Goal: Use online tool/utility: Utilize a website feature to perform a specific function

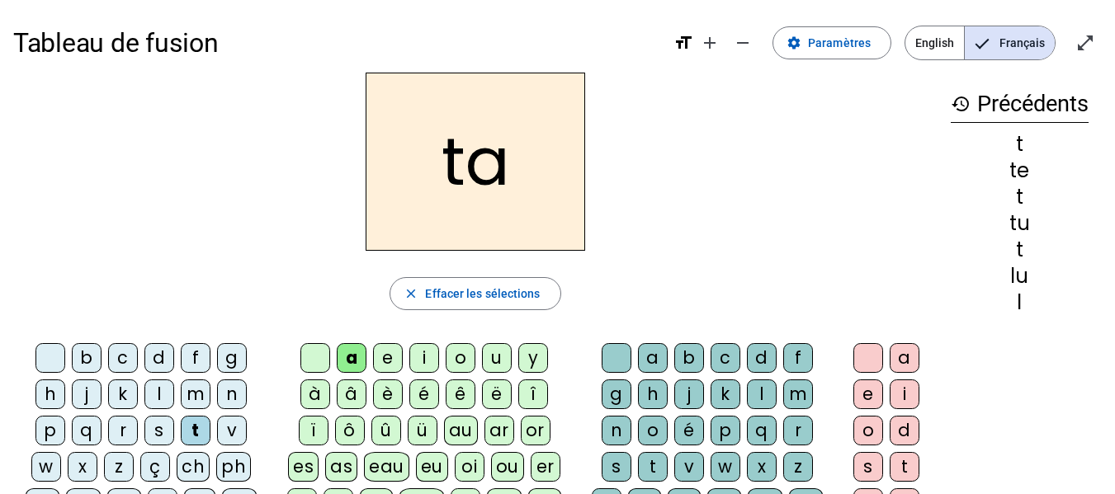
scroll to position [82, 0]
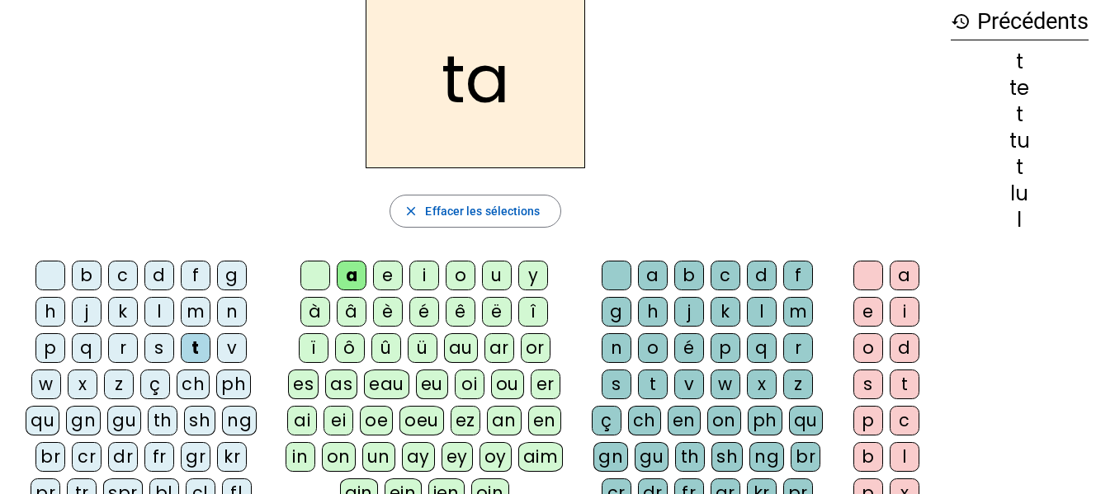
click at [148, 314] on div "l" at bounding box center [159, 312] width 30 height 30
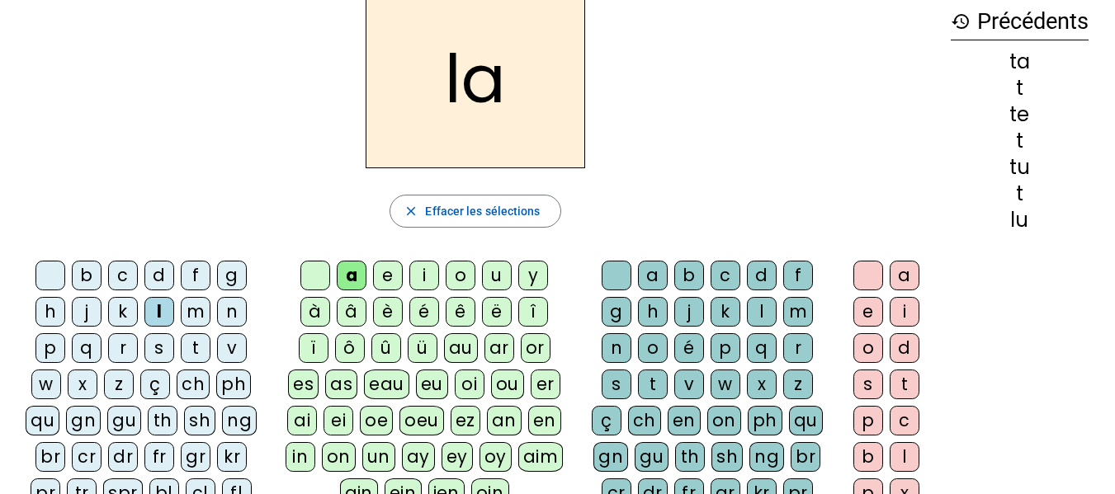
click at [379, 275] on div "e" at bounding box center [388, 276] width 30 height 30
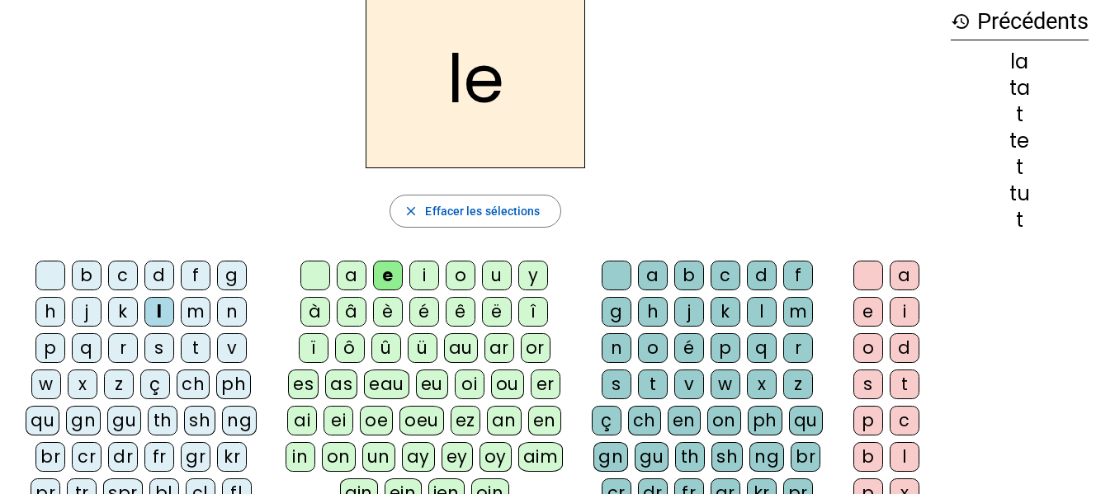
click at [500, 282] on div "u" at bounding box center [497, 276] width 30 height 30
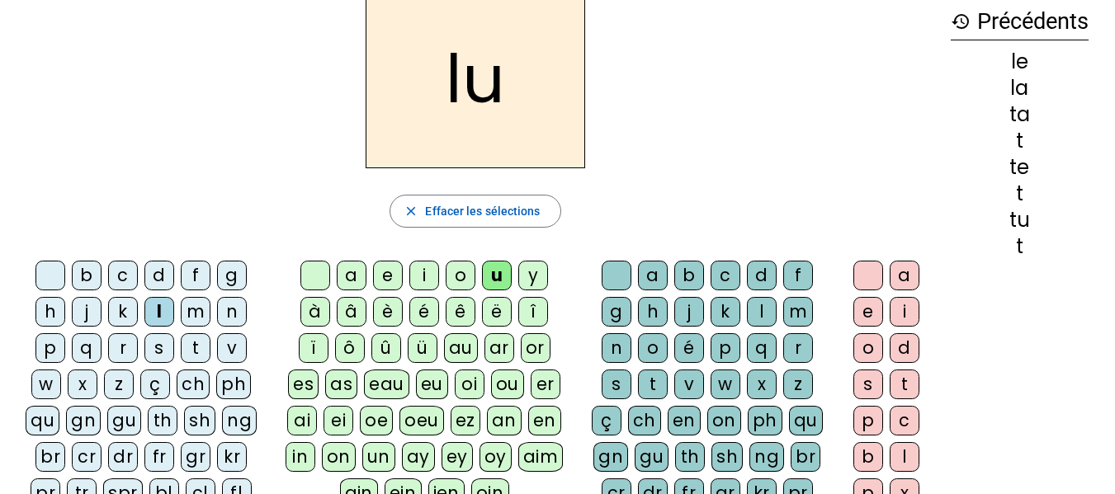
click at [201, 346] on div "t" at bounding box center [196, 348] width 30 height 30
click at [394, 281] on div "e" at bounding box center [388, 276] width 30 height 30
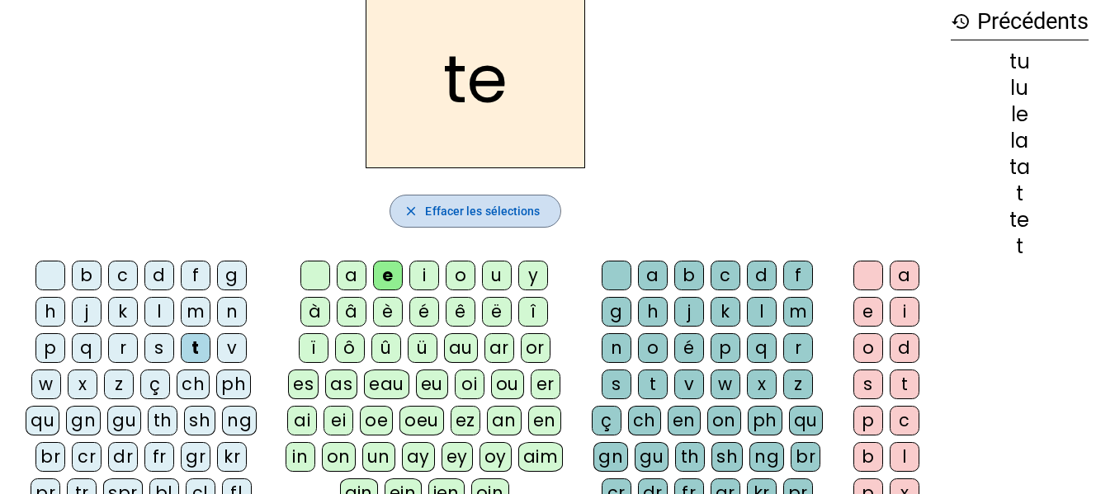
click at [457, 210] on span "Effacer les sélections" at bounding box center [482, 211] width 115 height 20
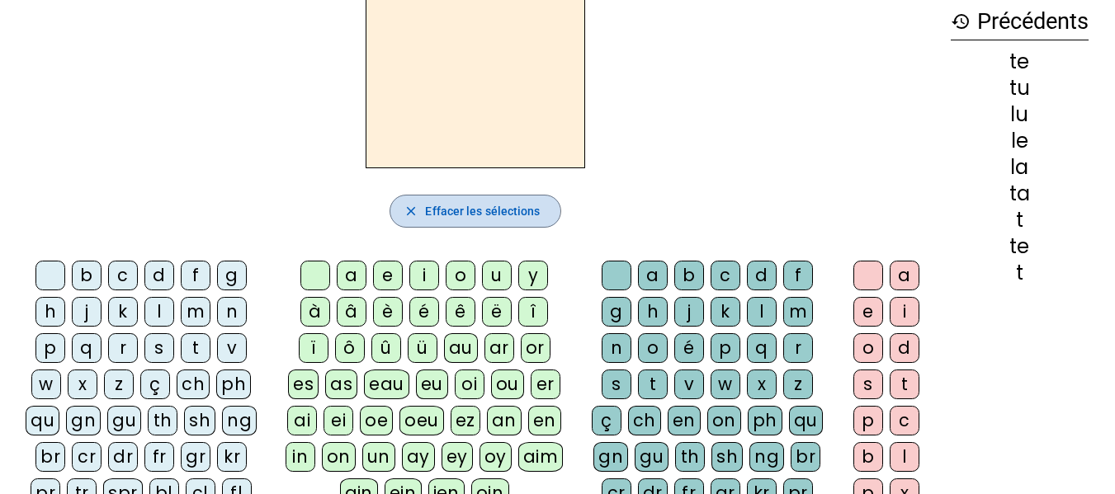
click at [454, 210] on span "Effacer les sélections" at bounding box center [482, 211] width 115 height 20
click at [450, 205] on span "Effacer les sélections" at bounding box center [482, 211] width 115 height 20
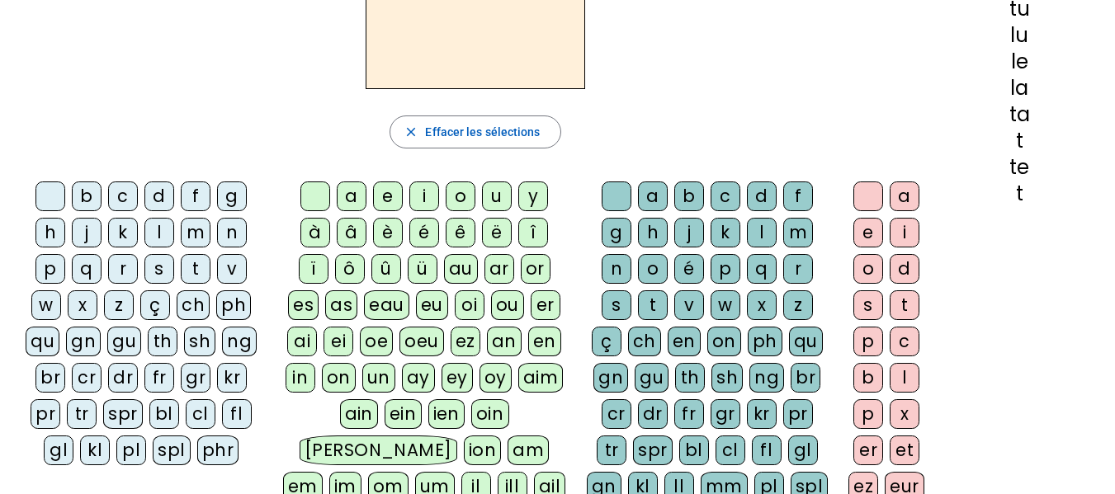
scroll to position [165, 0]
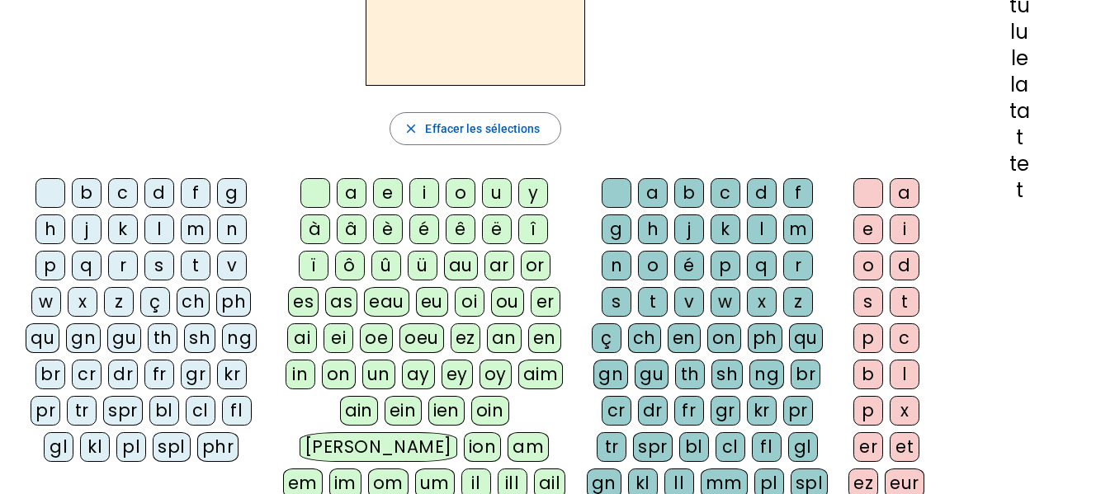
click at [1018, 189] on div "t" at bounding box center [1019, 191] width 138 height 20
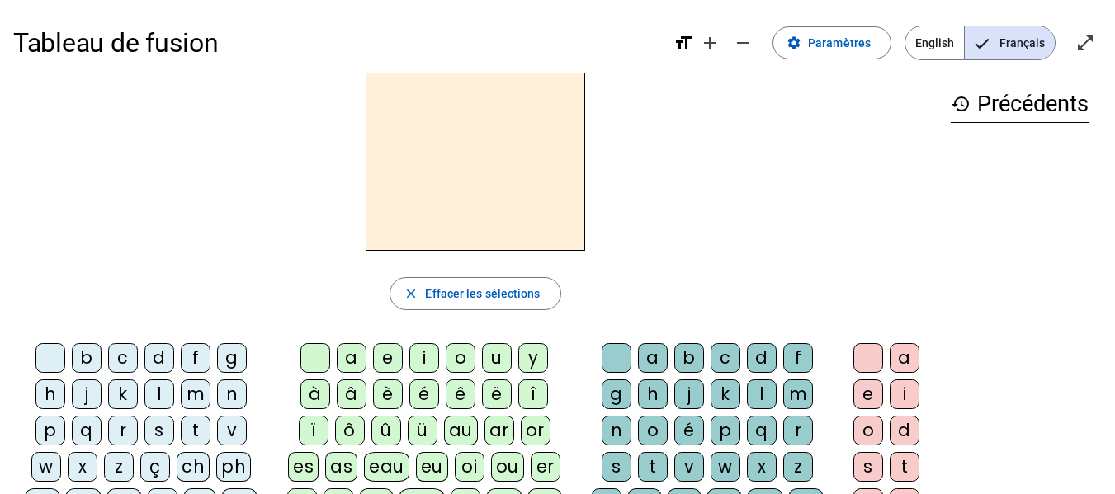
click at [156, 398] on div "l" at bounding box center [159, 394] width 30 height 30
click at [355, 365] on div "a" at bounding box center [352, 358] width 30 height 30
click at [384, 360] on div "e" at bounding box center [388, 358] width 30 height 30
click at [499, 357] on div "u" at bounding box center [497, 358] width 30 height 30
click at [191, 426] on div "t" at bounding box center [196, 431] width 30 height 30
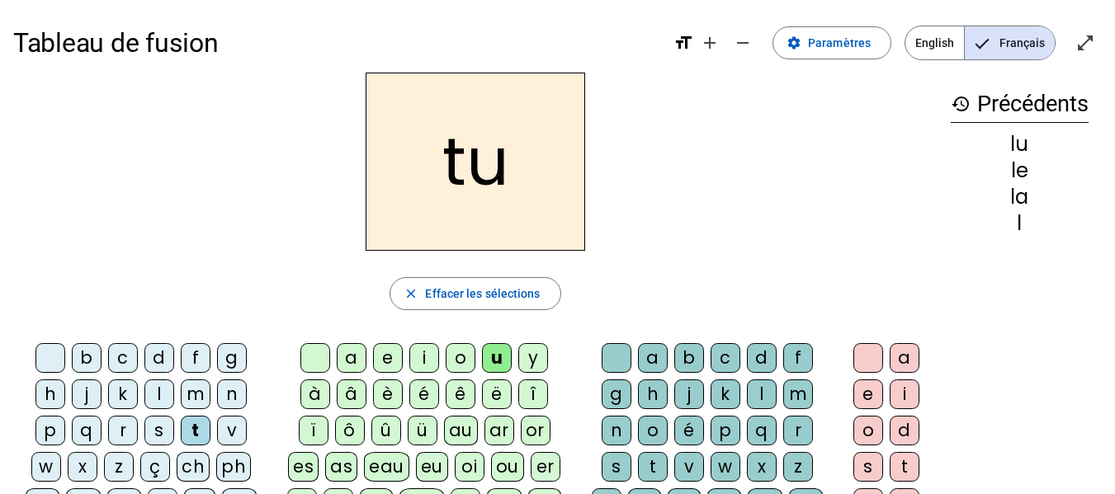
click at [386, 352] on div "e" at bounding box center [388, 358] width 30 height 30
click at [343, 356] on div "a" at bounding box center [352, 358] width 30 height 30
click at [191, 395] on div "m" at bounding box center [196, 394] width 30 height 30
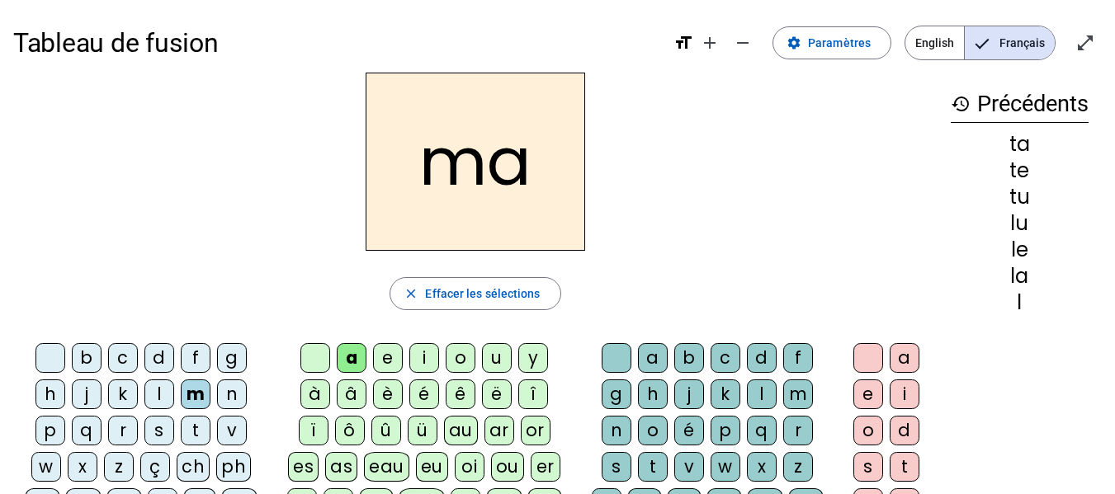
click at [154, 420] on div "s" at bounding box center [159, 431] width 30 height 30
